Goal: Manage account settings

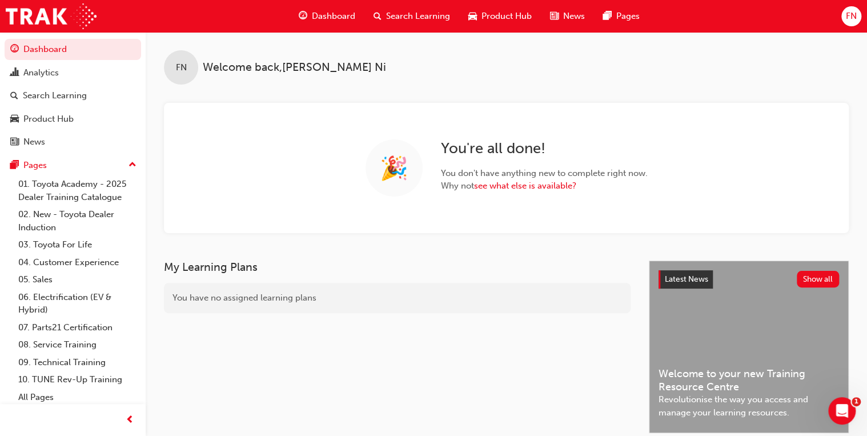
click at [855, 14] on span "FN" at bounding box center [851, 16] width 11 height 13
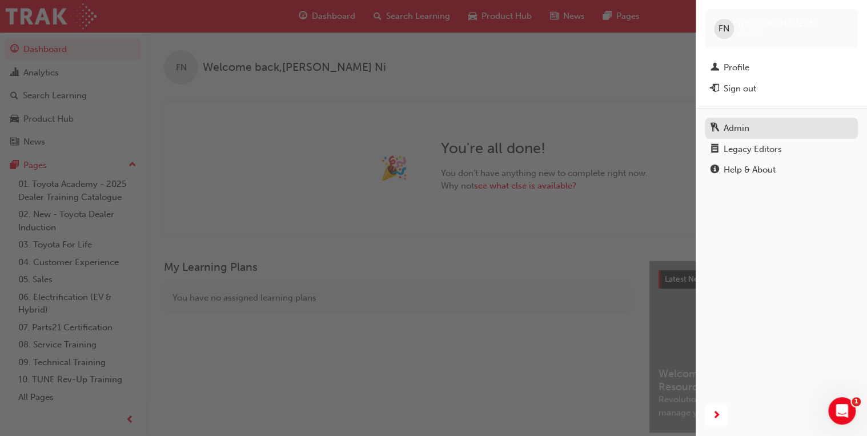
click at [744, 129] on div "Admin" at bounding box center [736, 128] width 26 height 13
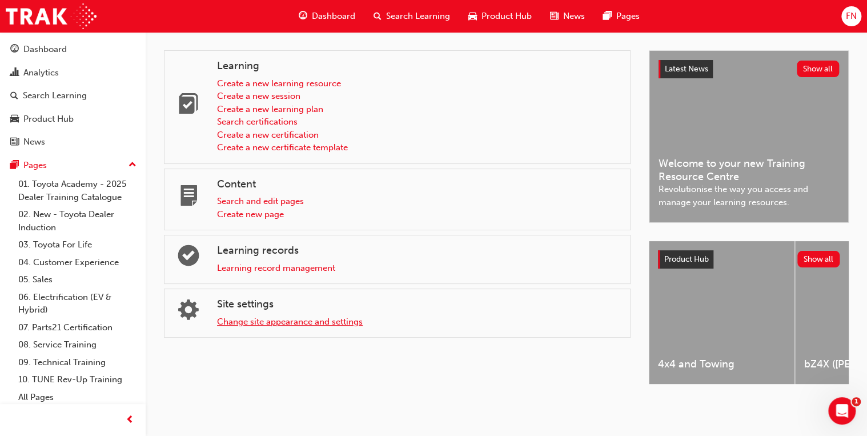
click at [258, 316] on link "Change site appearance and settings" at bounding box center [290, 321] width 146 height 10
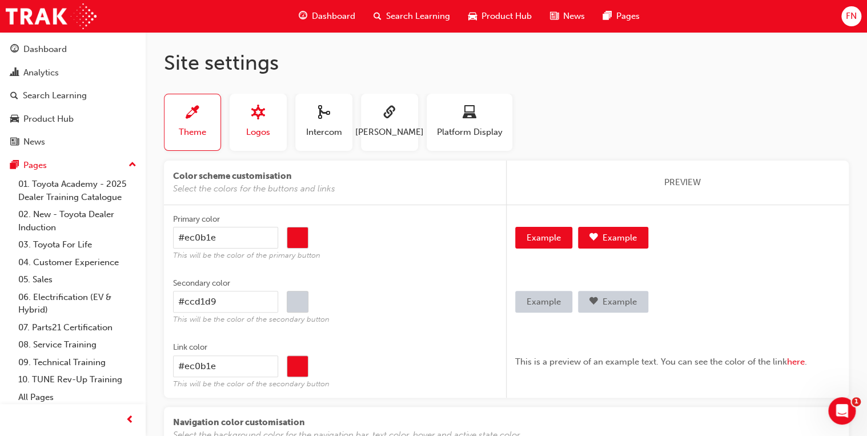
click at [262, 118] on span "sitesettings_logos-icon" at bounding box center [258, 113] width 14 height 15
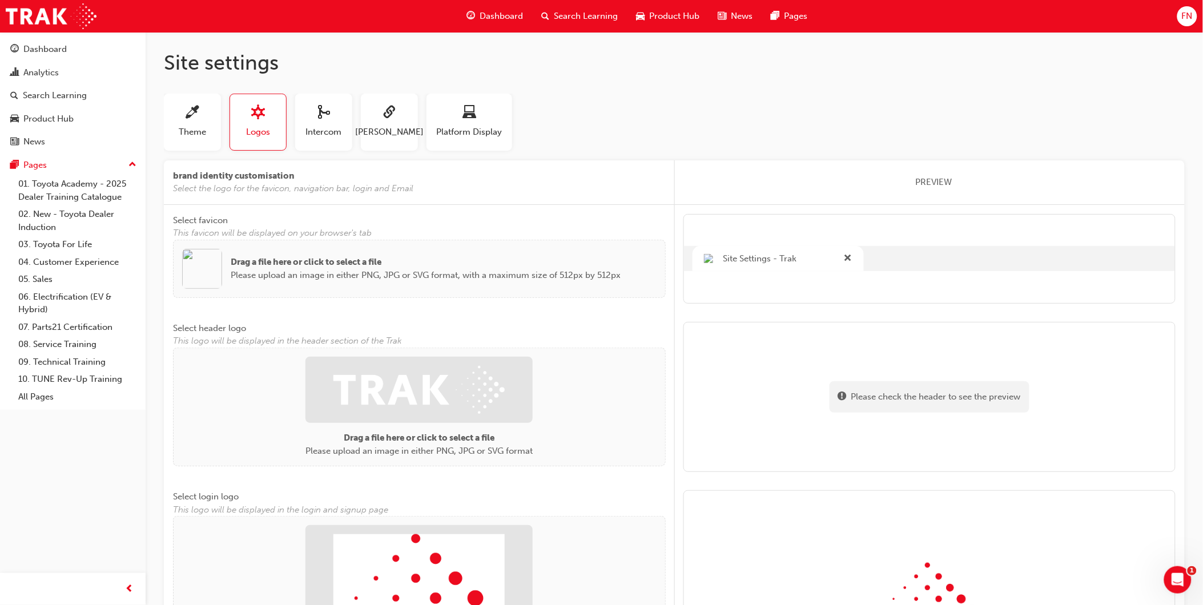
click at [1091, 8] on div "FN" at bounding box center [1187, 16] width 20 height 20
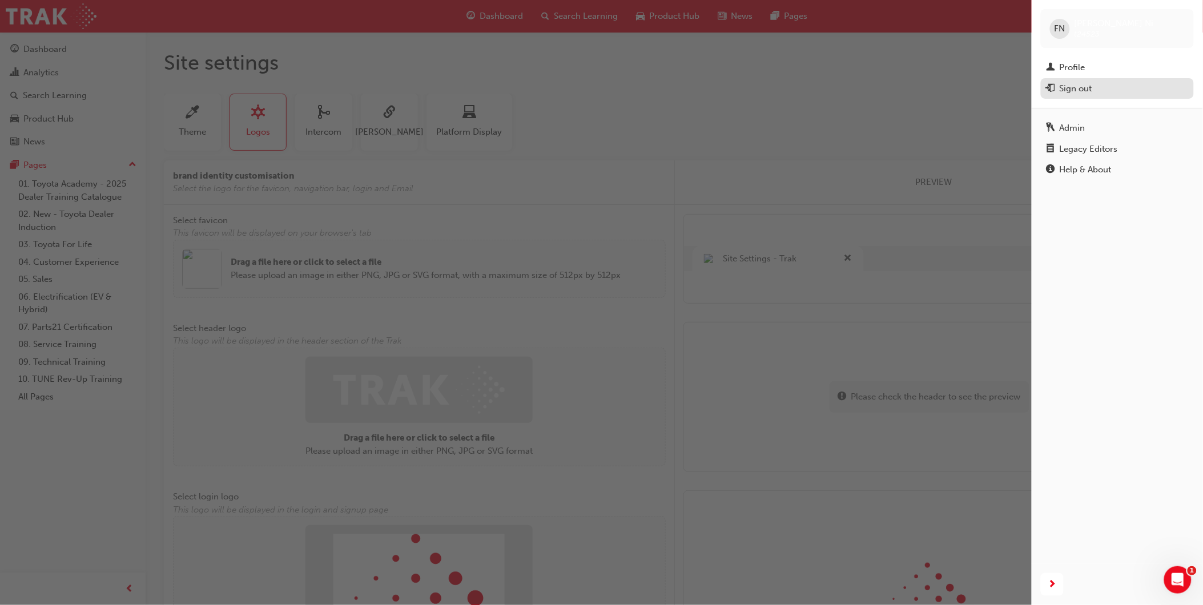
click at [1081, 94] on div "Sign out" at bounding box center [1076, 88] width 33 height 13
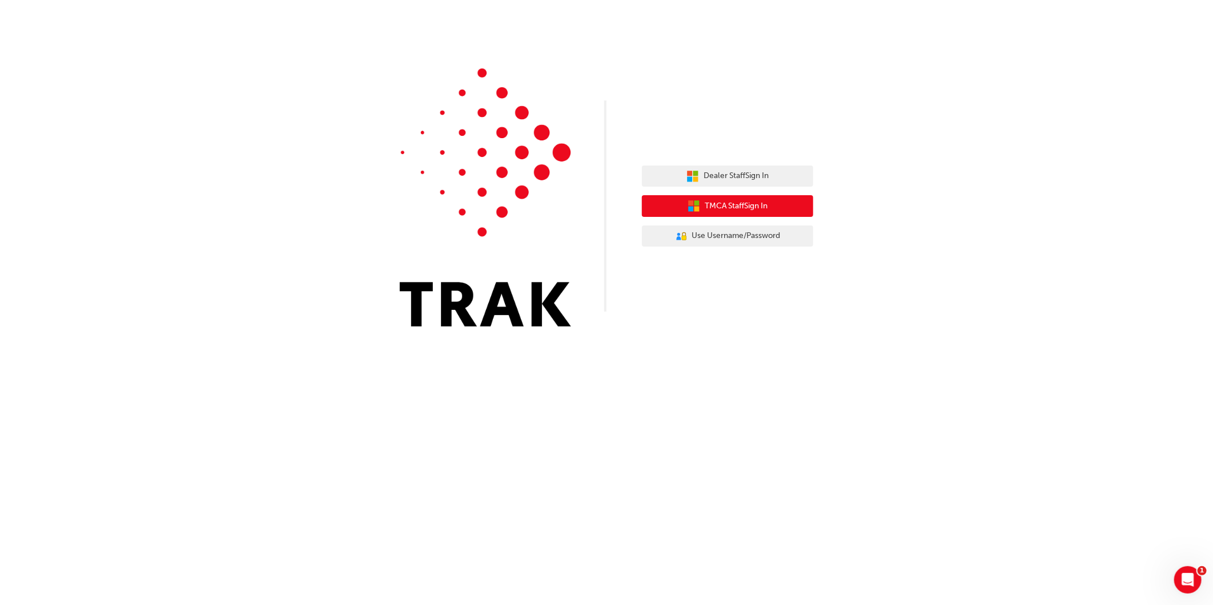
click at [723, 206] on span "TMCA Staff Sign In" at bounding box center [736, 206] width 63 height 13
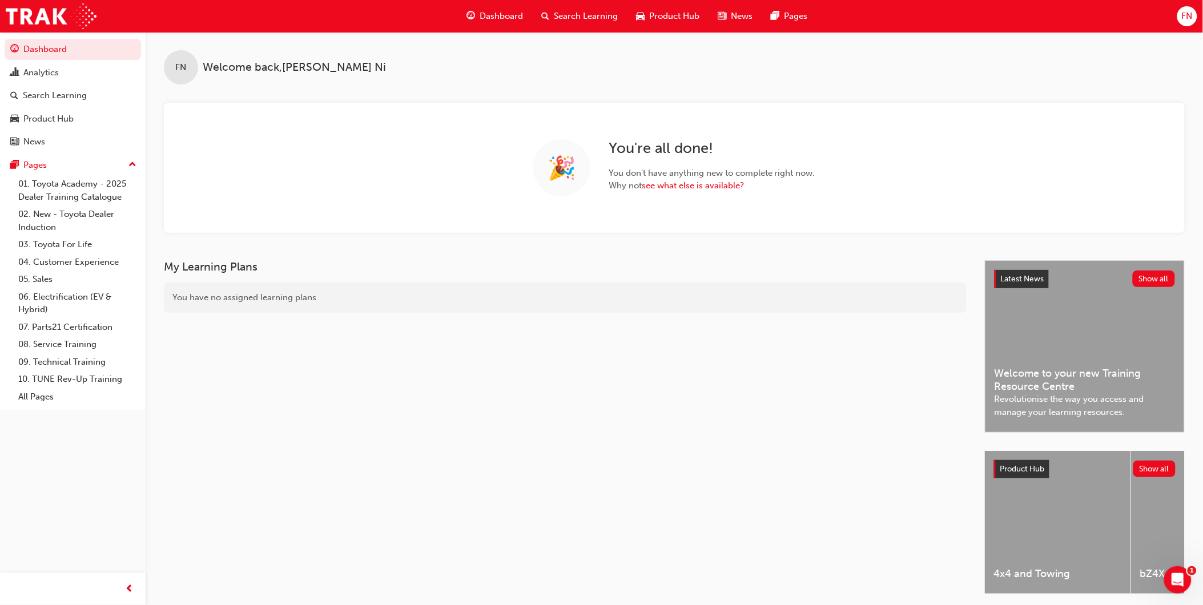
click at [1188, 11] on span "FN" at bounding box center [1187, 16] width 11 height 13
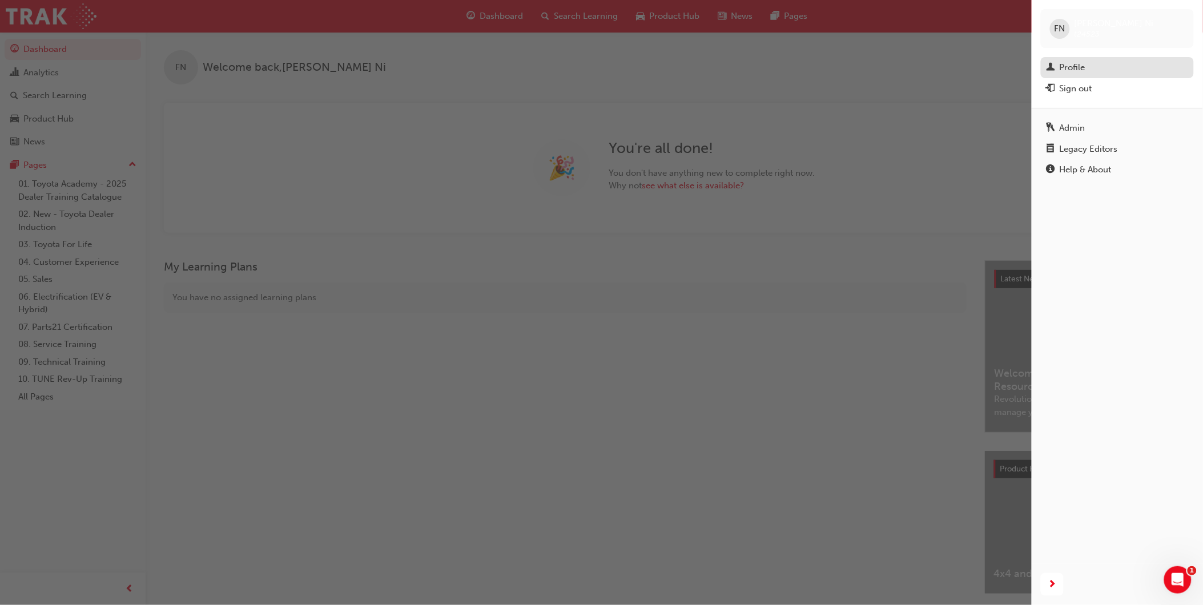
click at [1085, 62] on div "Profile" at bounding box center [1073, 67] width 26 height 13
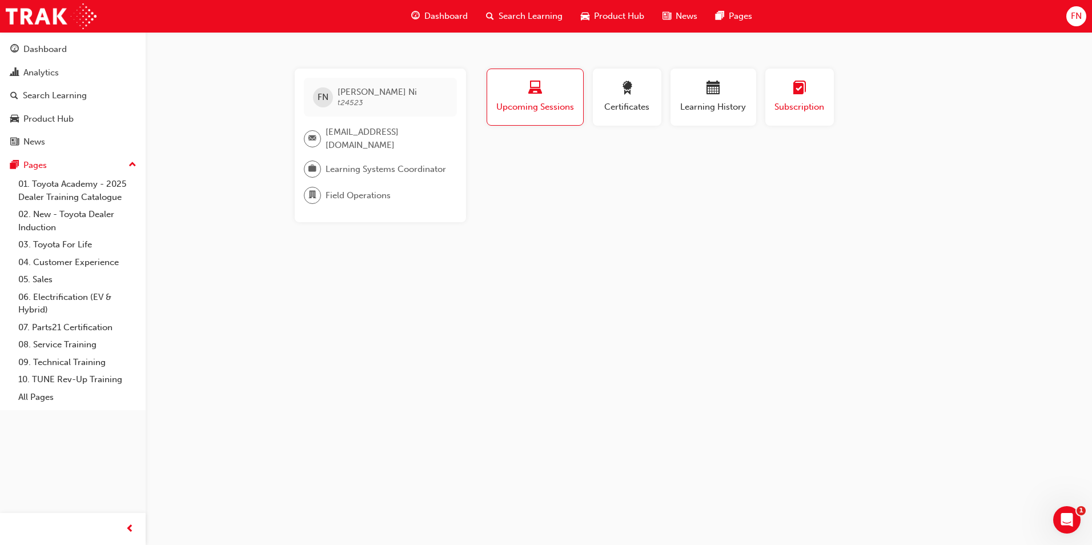
click at [811, 102] on span "Subscription" at bounding box center [799, 106] width 51 height 13
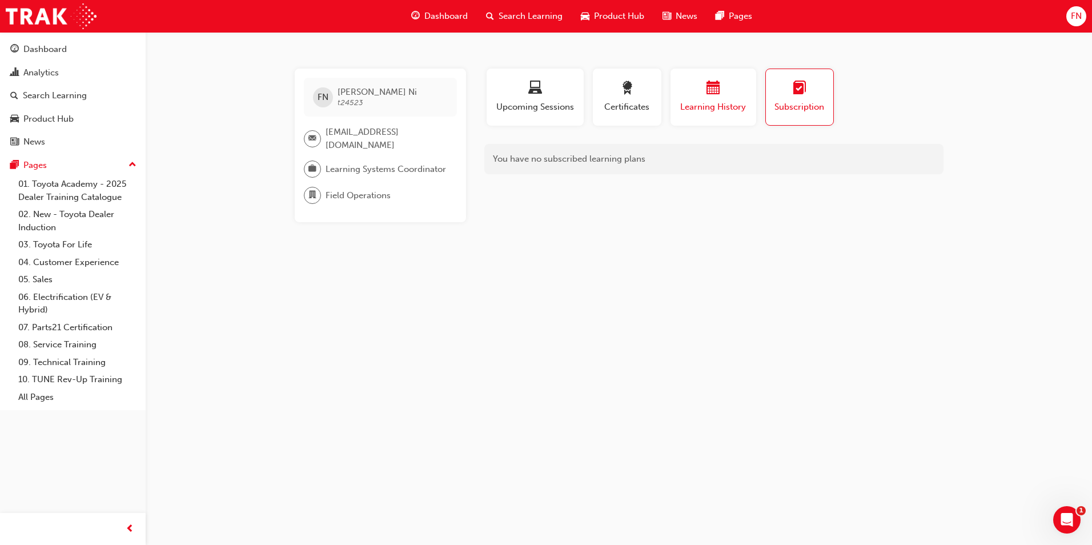
click at [723, 90] on div "button" at bounding box center [713, 90] width 69 height 18
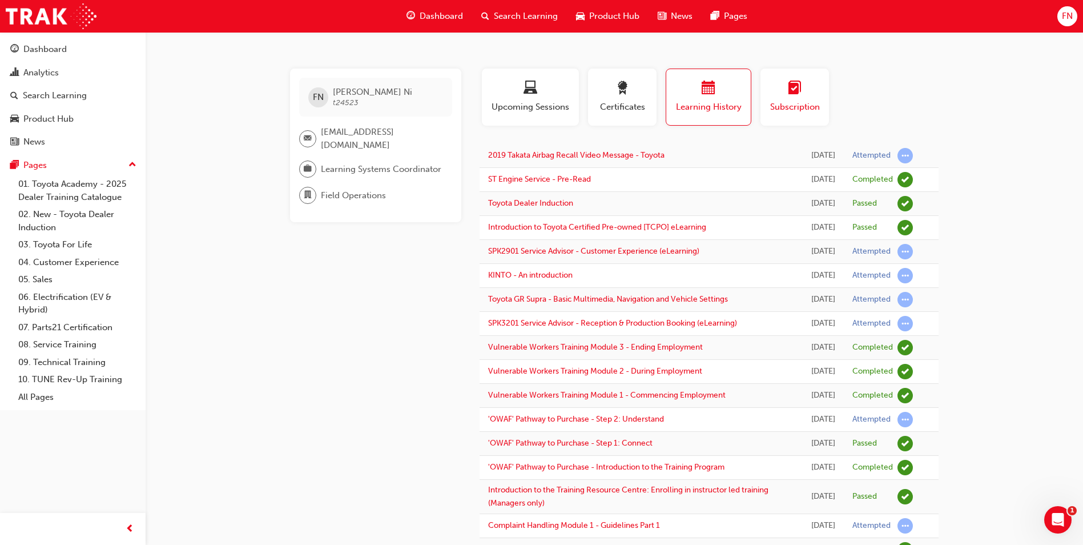
click at [799, 90] on span "learningplan-icon" at bounding box center [795, 88] width 14 height 15
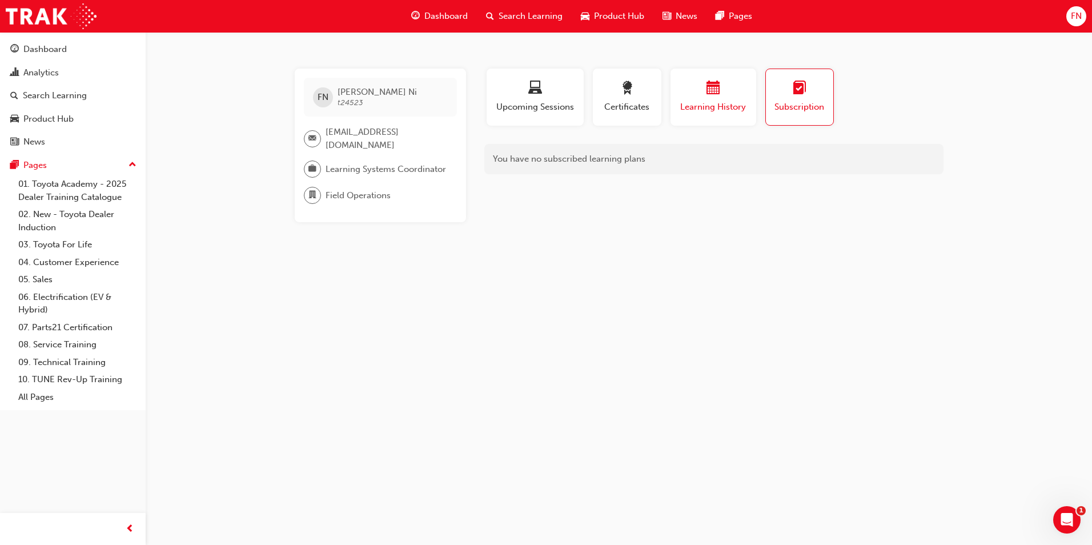
click at [717, 98] on div "button" at bounding box center [713, 90] width 69 height 18
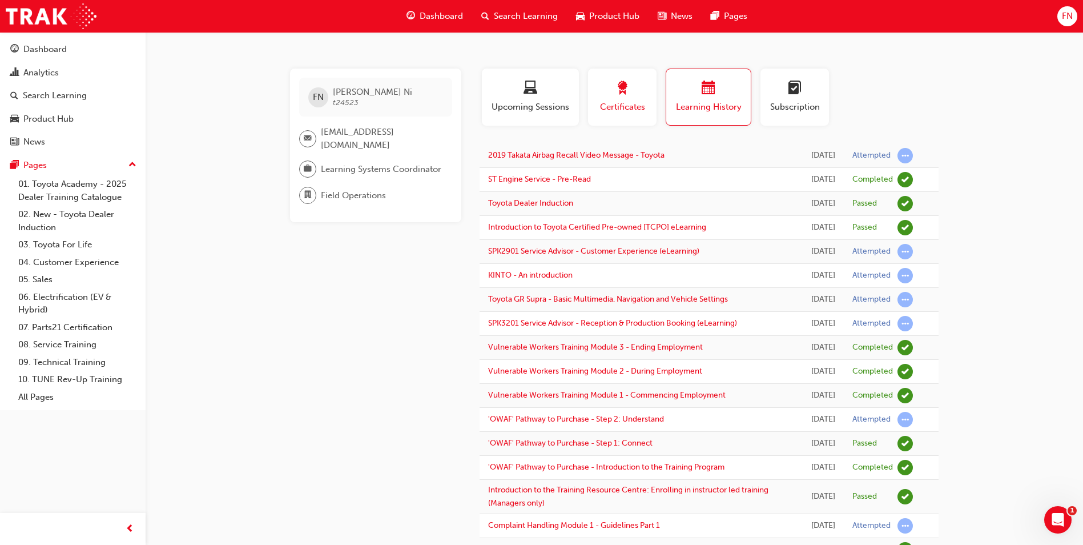
click at [638, 94] on div "button" at bounding box center [622, 90] width 51 height 18
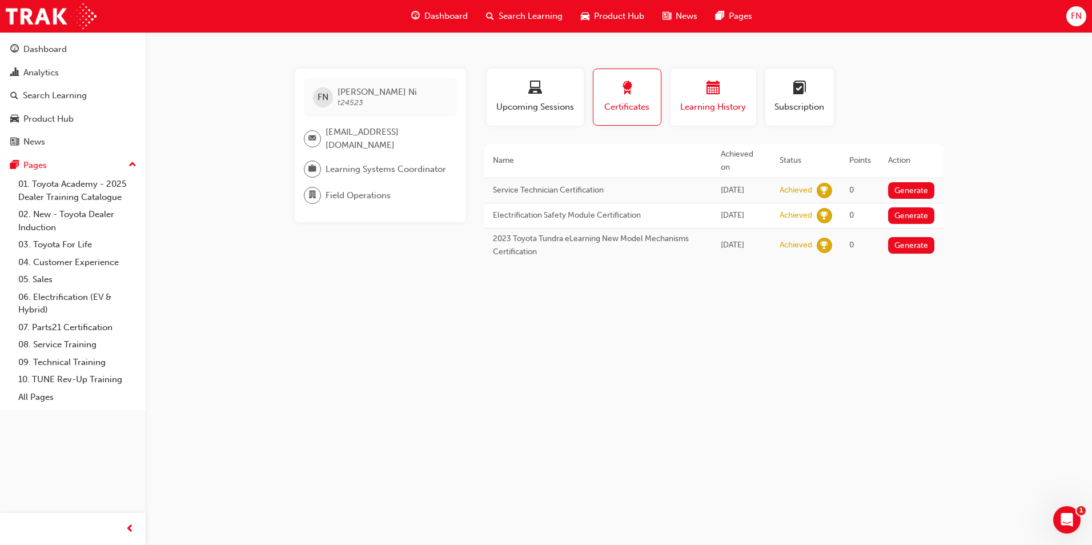
click at [716, 105] on span "Learning History" at bounding box center [713, 106] width 69 height 13
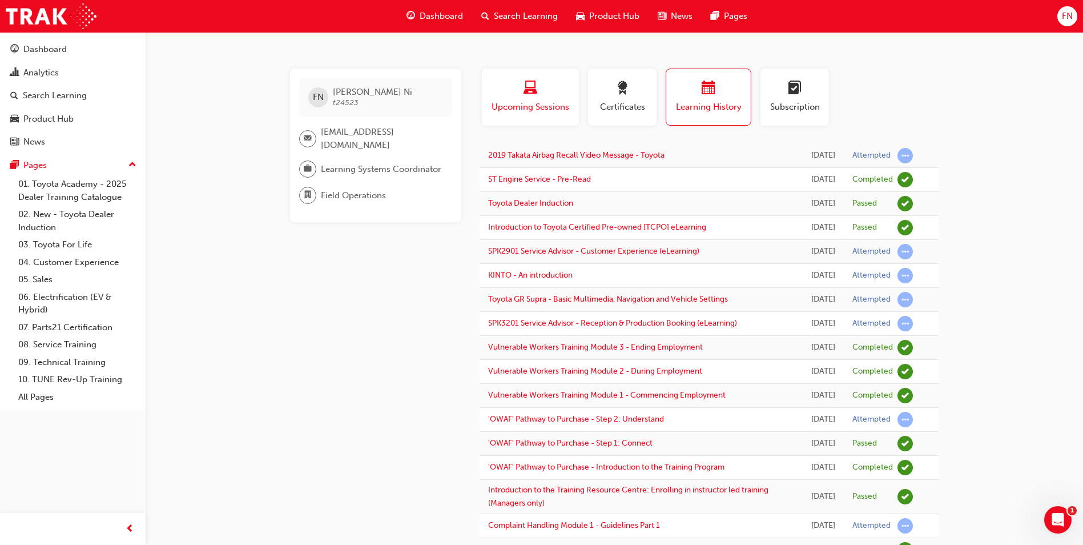
click at [548, 92] on div "button" at bounding box center [530, 90] width 80 height 18
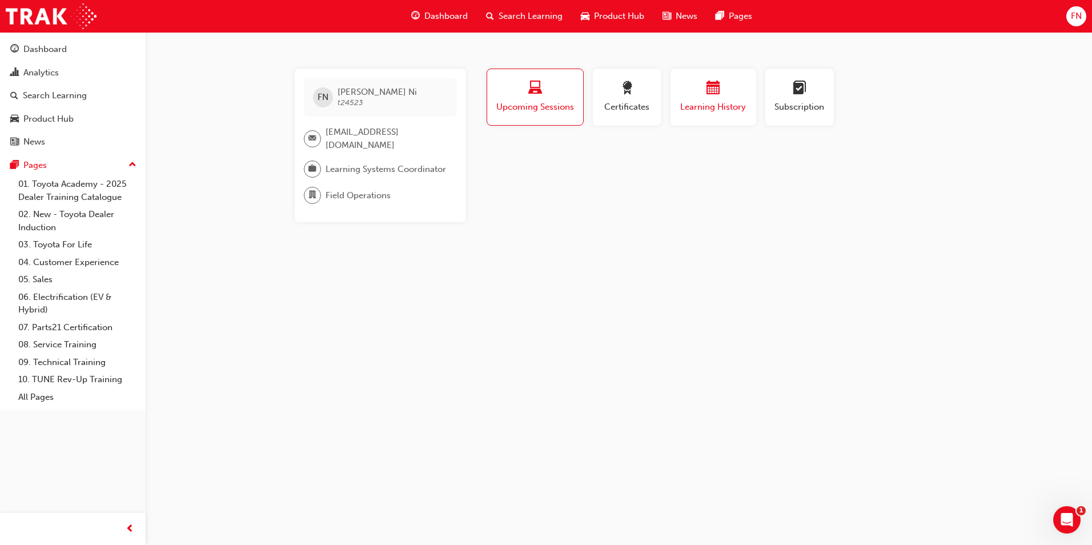
click at [683, 92] on div "button" at bounding box center [713, 90] width 69 height 18
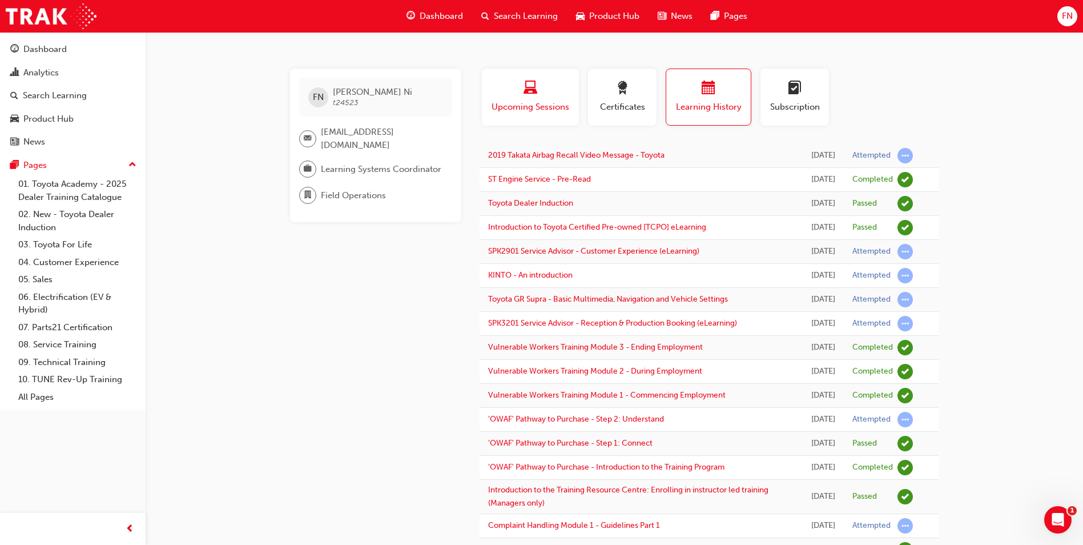
click at [554, 111] on span "Upcoming Sessions" at bounding box center [530, 106] width 80 height 13
